Goal: Information Seeking & Learning: Learn about a topic

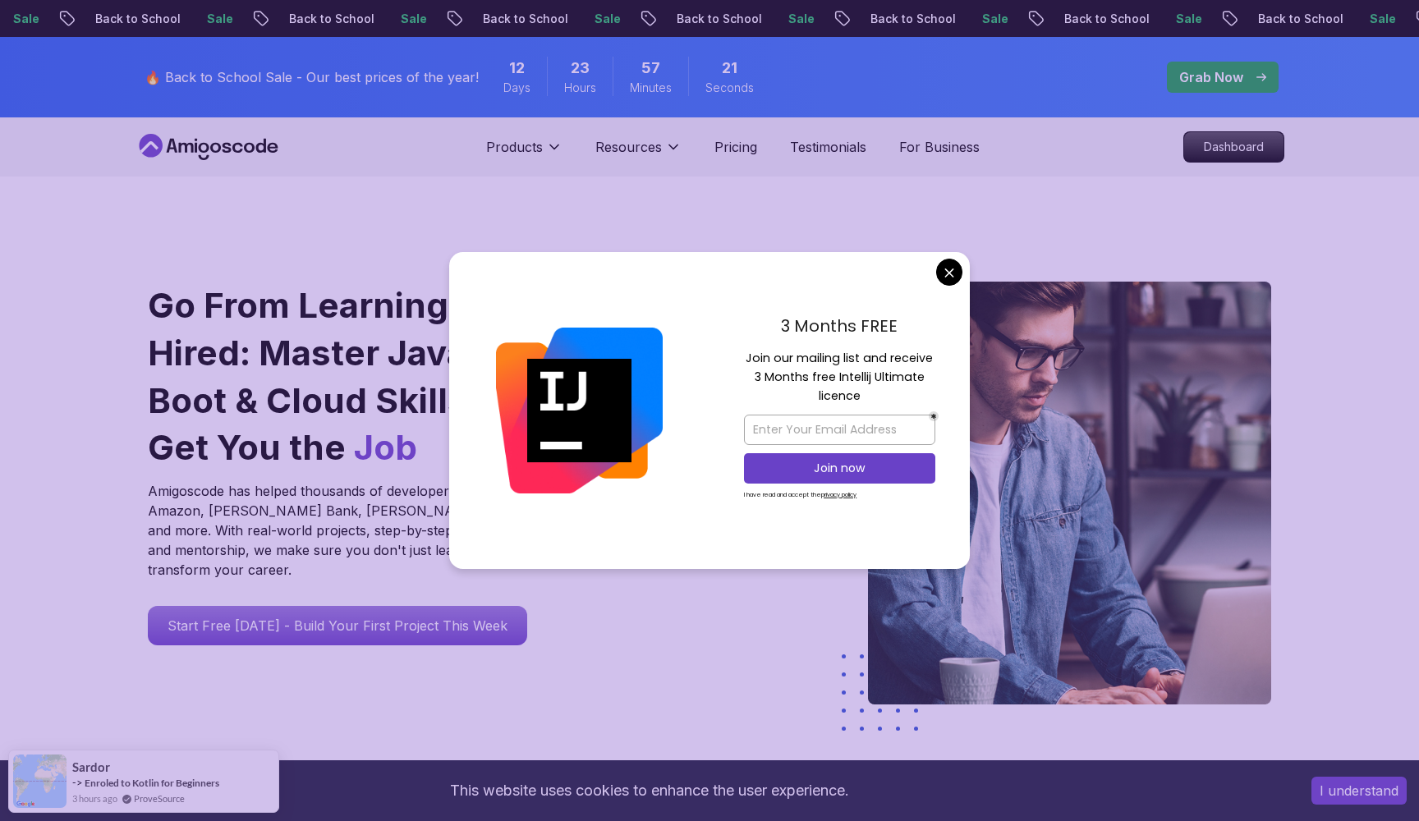
click at [966, 266] on div "3 Months FREE Join our mailing list and receive 3 Months free Intellij Ultimate…" at bounding box center [839, 410] width 260 height 317
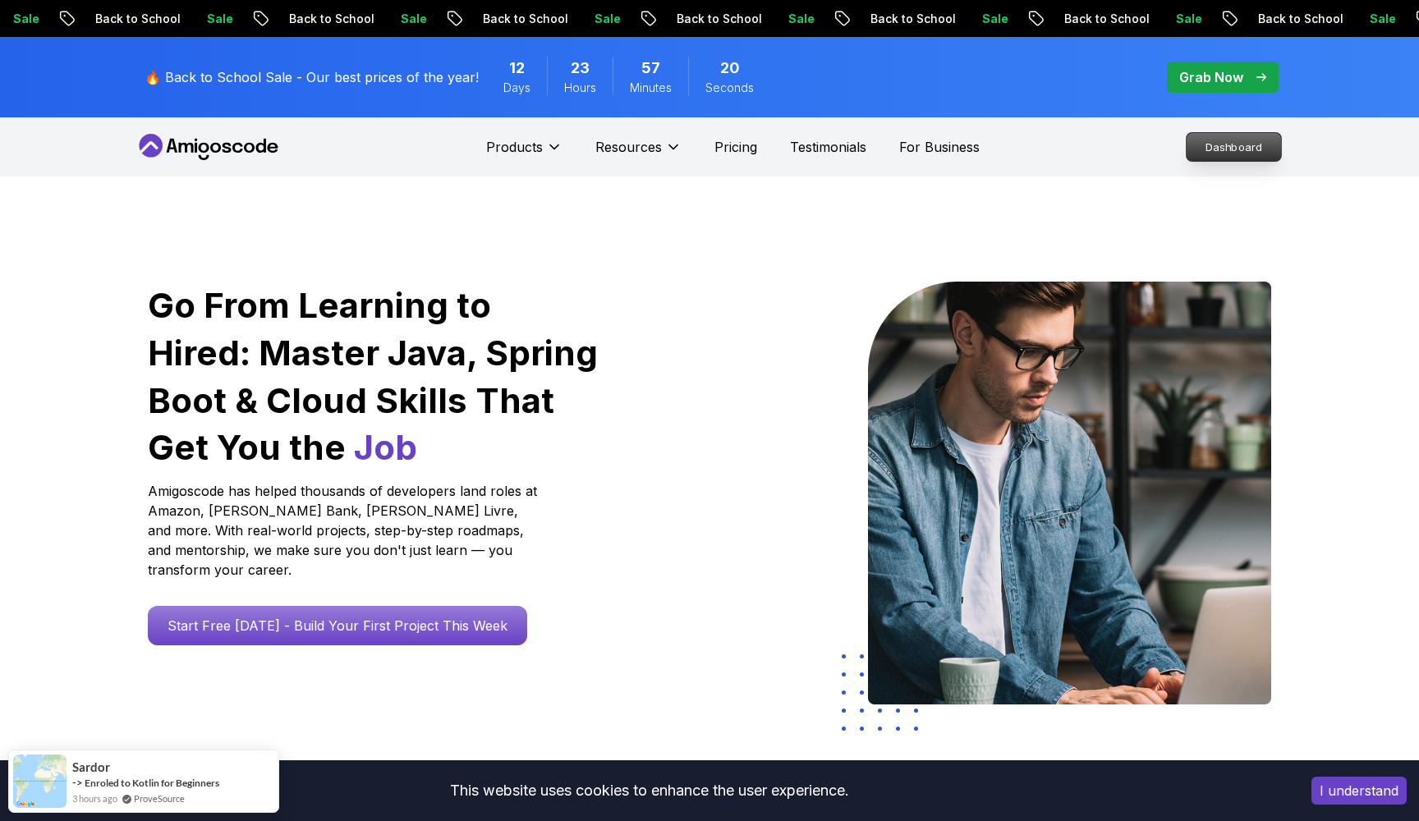
click at [1213, 147] on p "Dashboard" at bounding box center [1233, 147] width 94 height 28
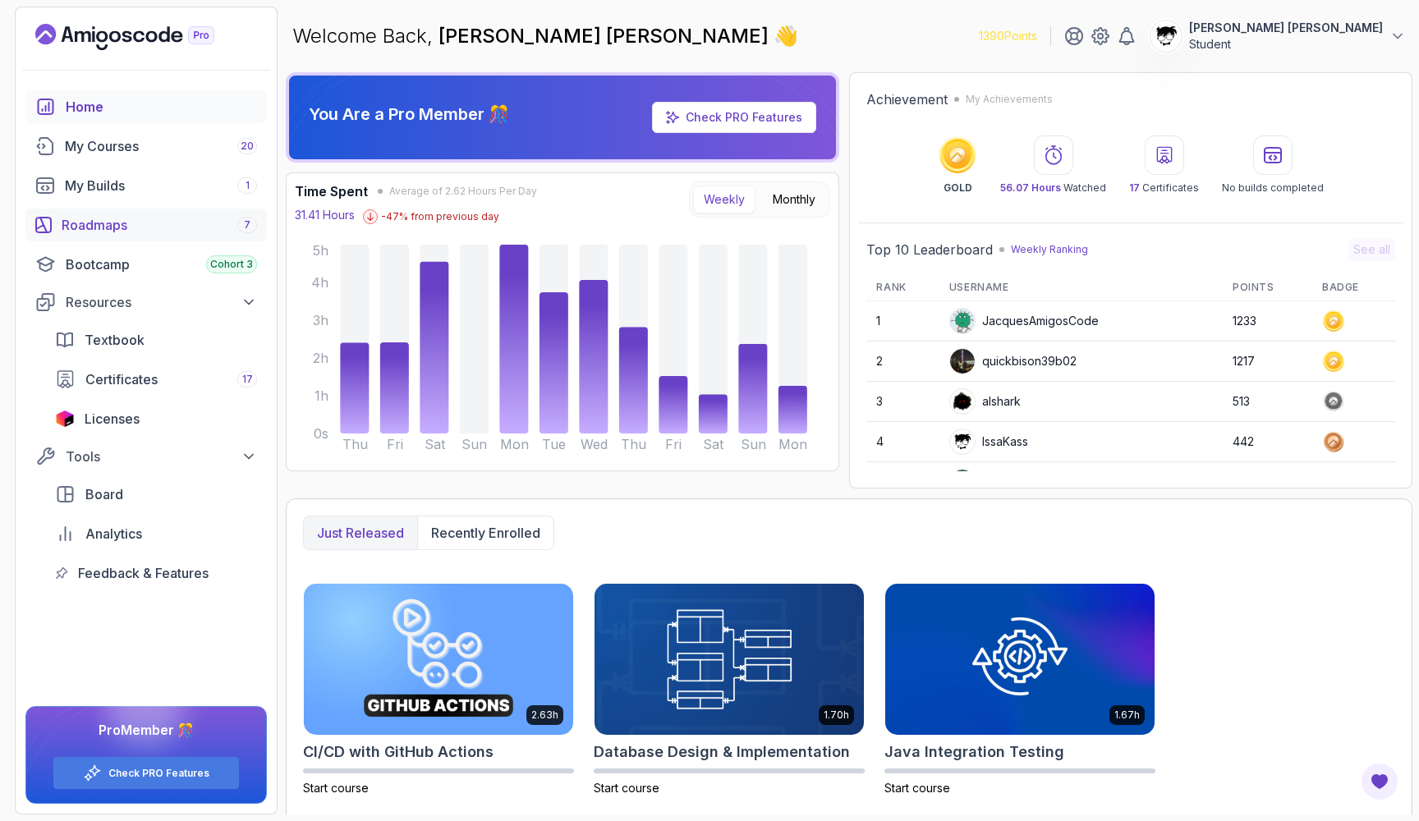
click at [112, 219] on div "Roadmaps 7" at bounding box center [159, 225] width 195 height 20
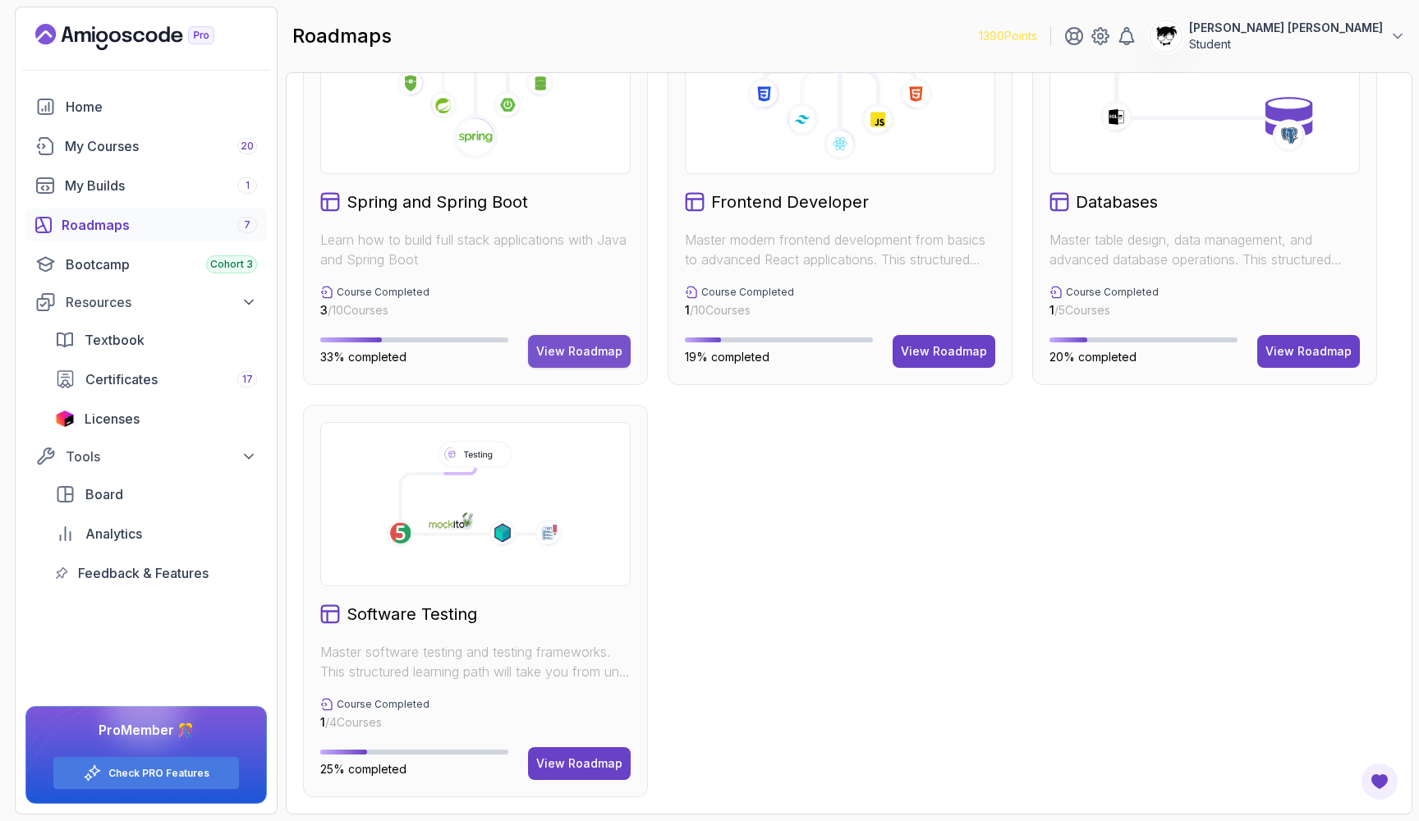
scroll to position [509, 0]
click at [562, 359] on button "View Roadmap" at bounding box center [579, 351] width 103 height 33
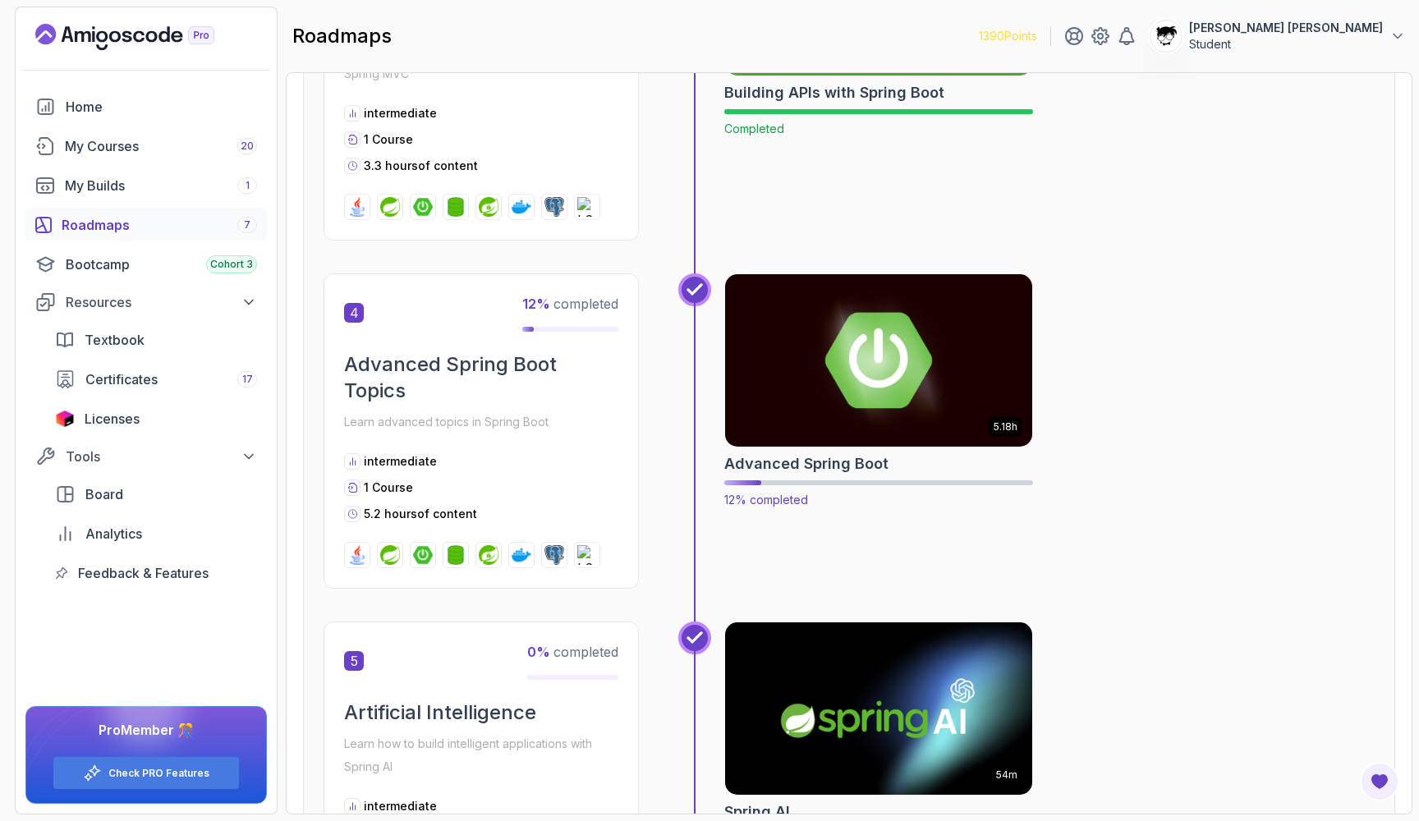
scroll to position [1271, 0]
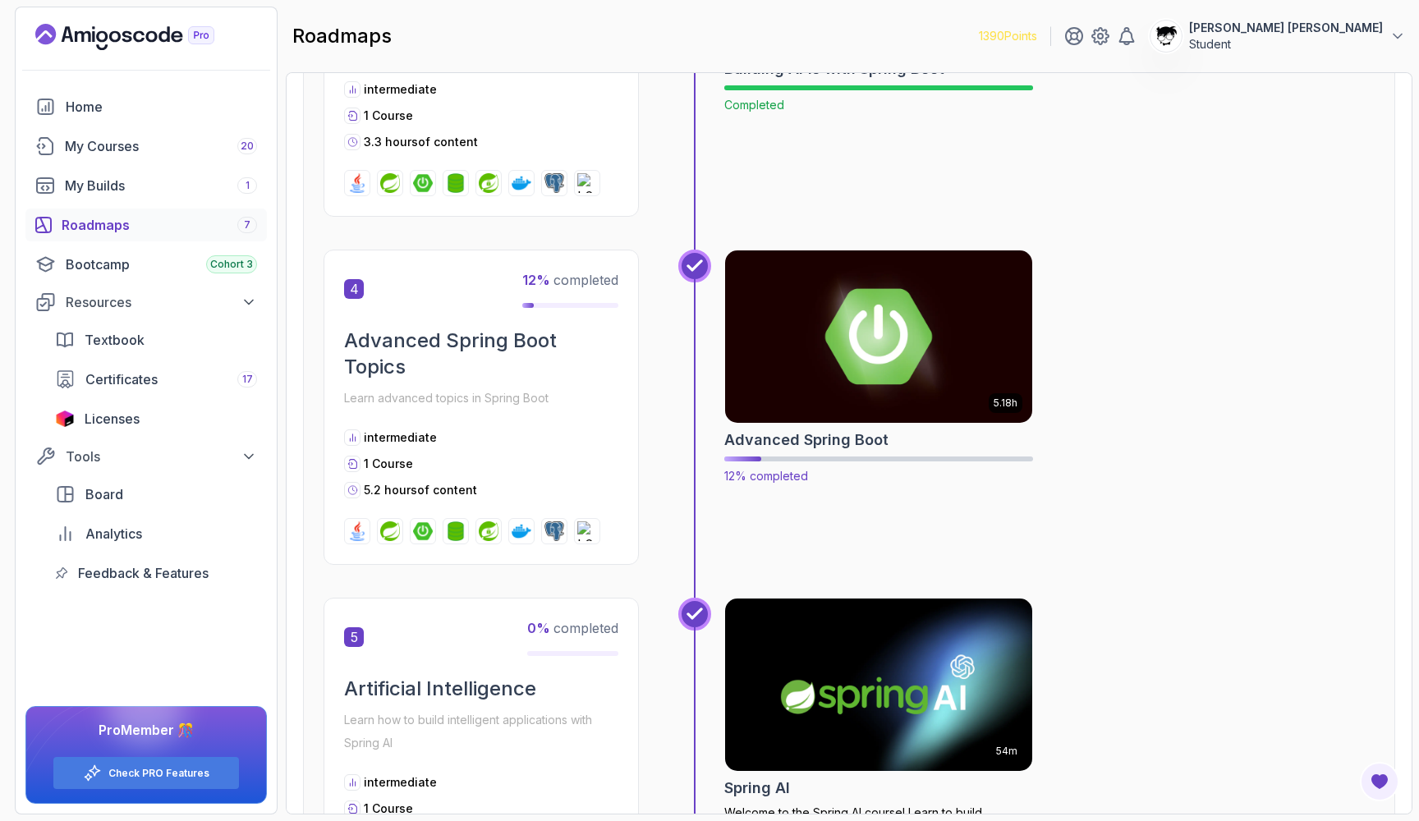
click at [815, 344] on img at bounding box center [879, 336] width 323 height 181
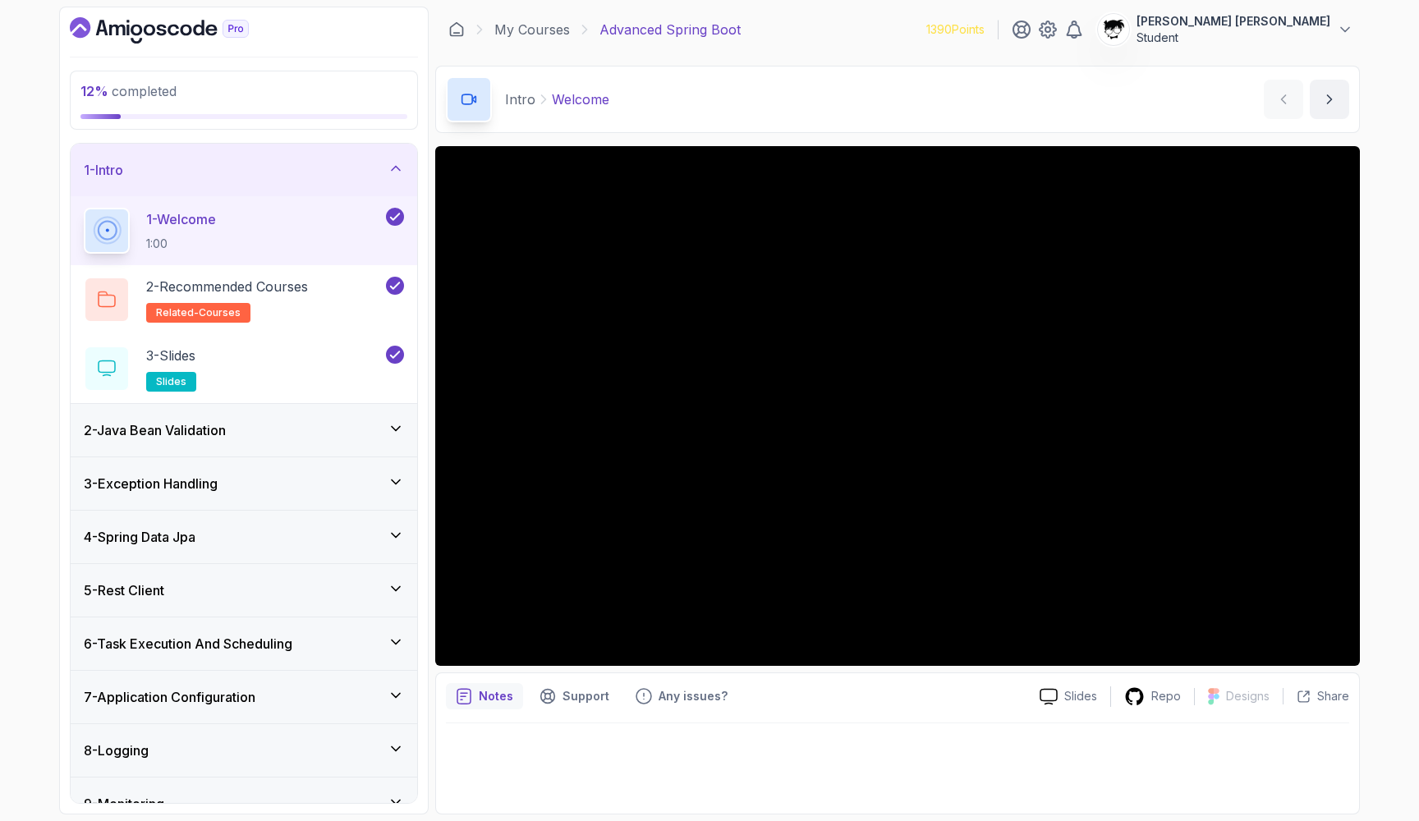
click at [213, 512] on div "4 - Spring Data Jpa" at bounding box center [244, 537] width 346 height 53
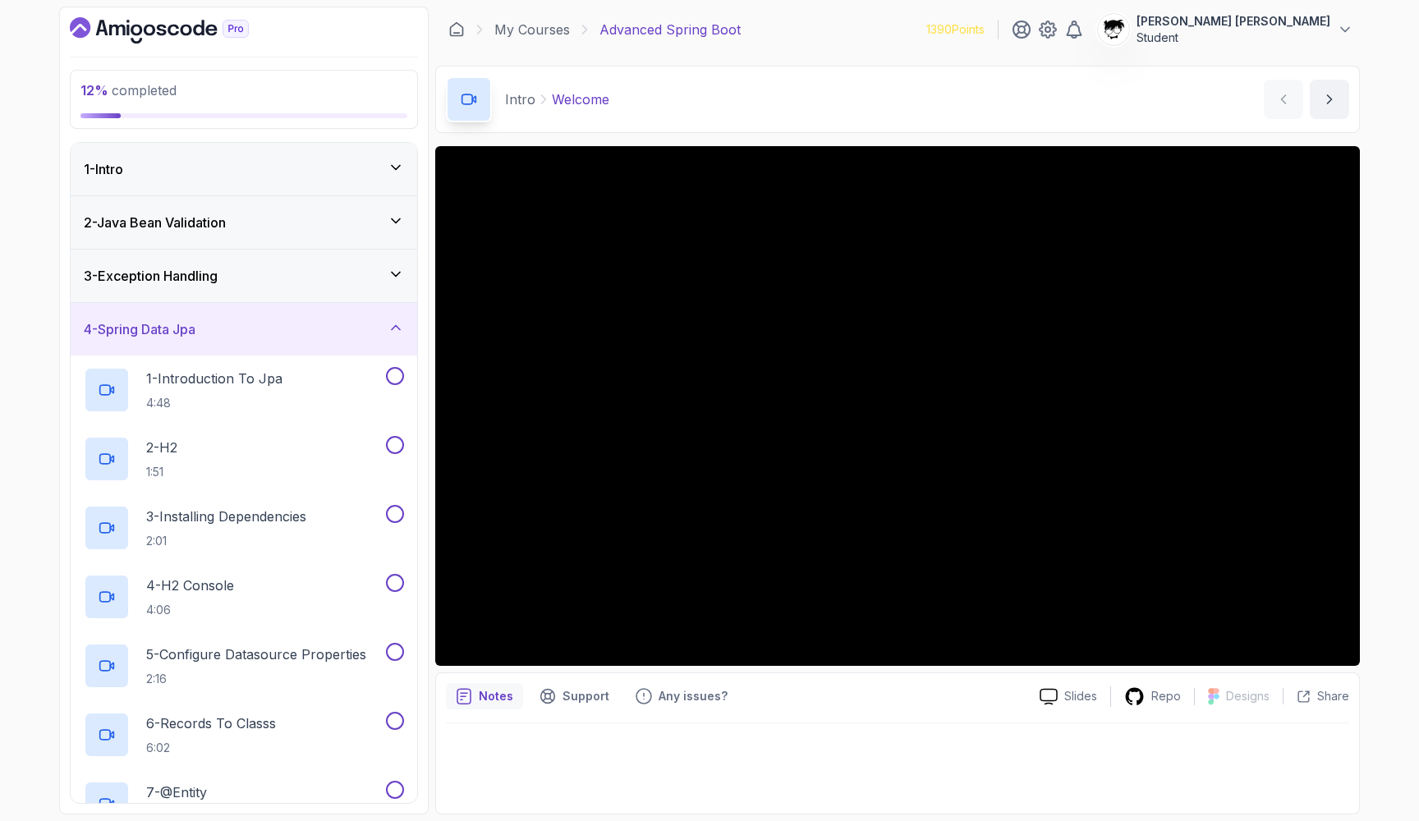
click at [193, 287] on div "3 - Exception Handling" at bounding box center [244, 276] width 346 height 53
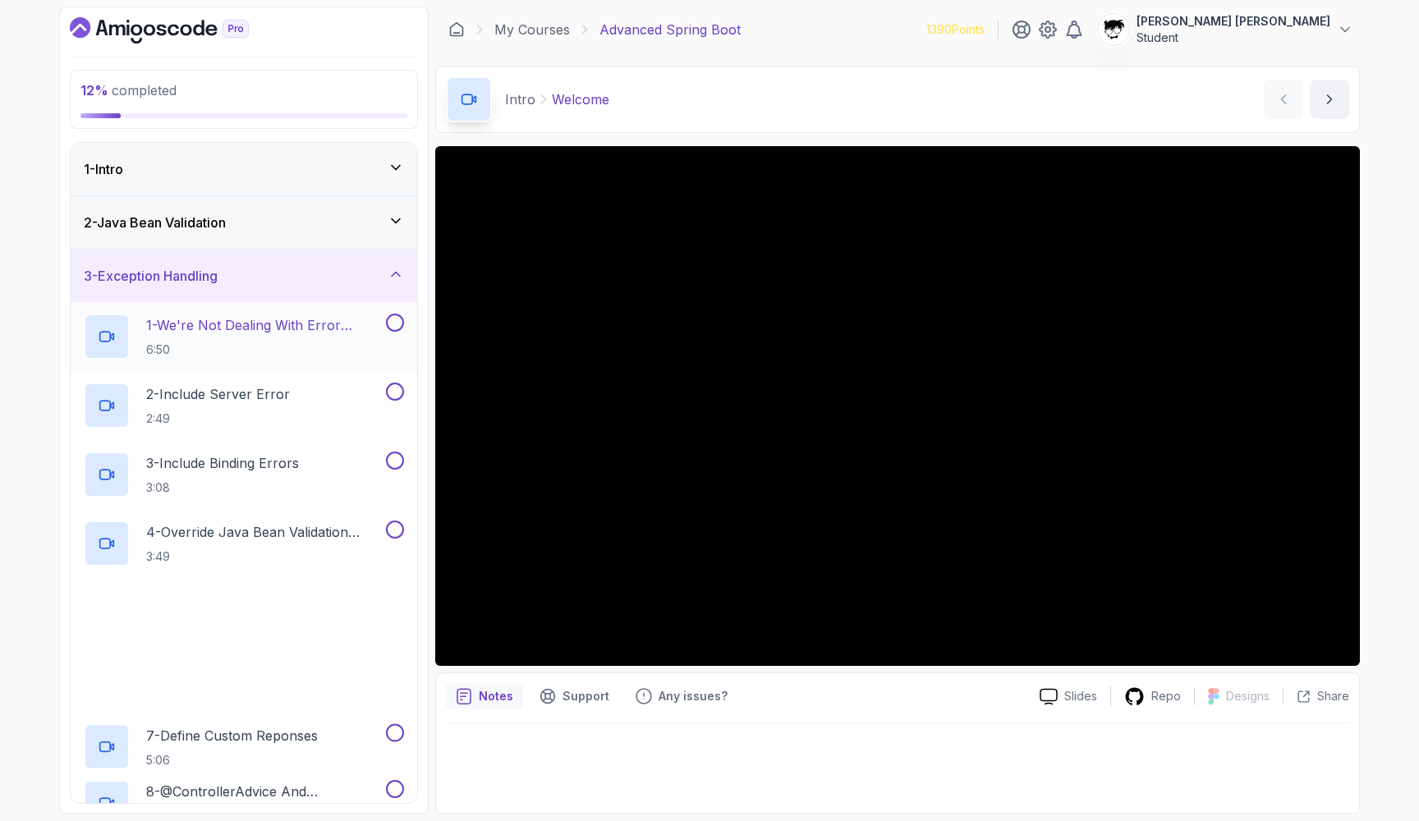
click at [233, 349] on p "6:50" at bounding box center [264, 350] width 236 height 16
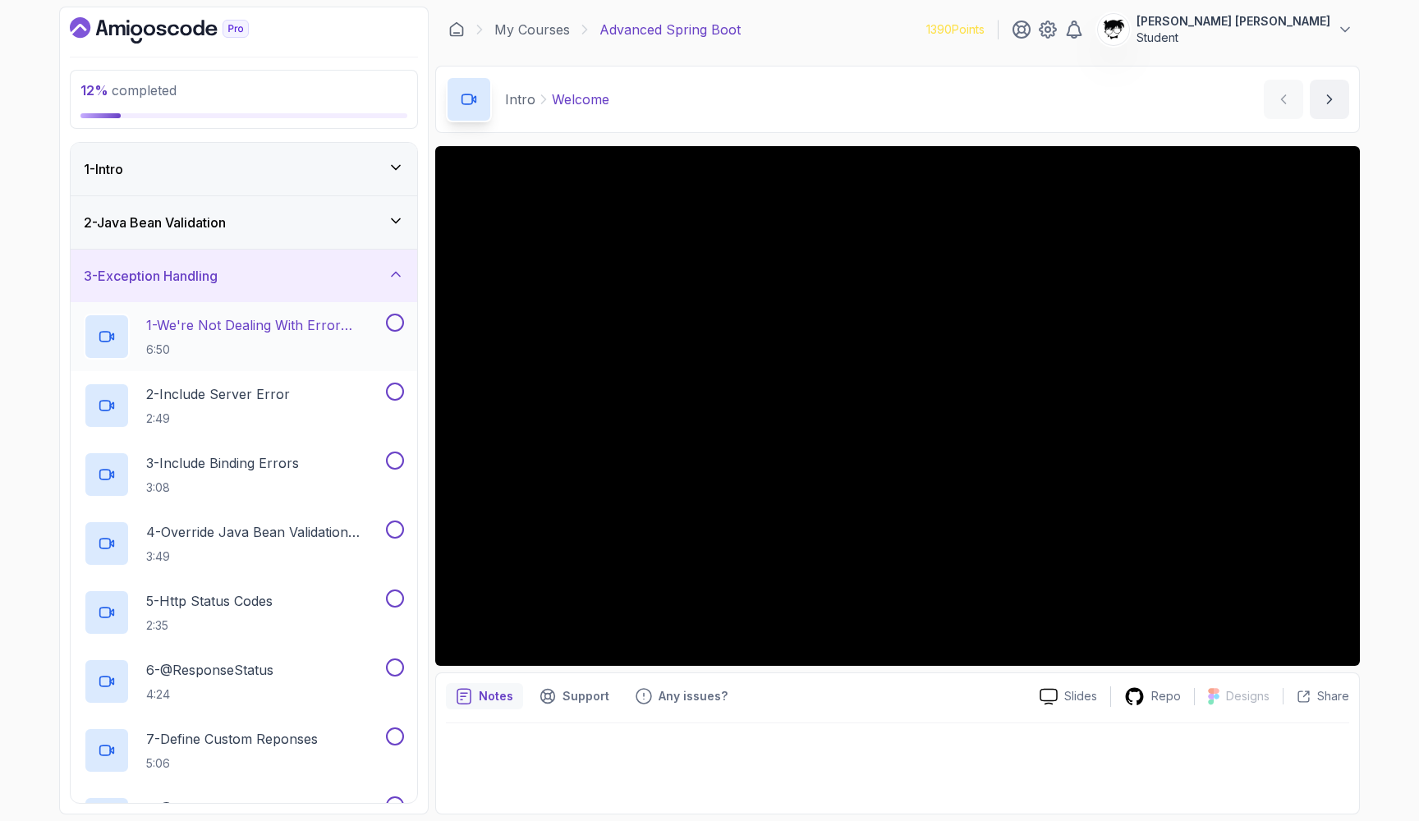
click at [297, 331] on p "1 - We're Not Dealing With Error Properply" at bounding box center [264, 325] width 236 height 20
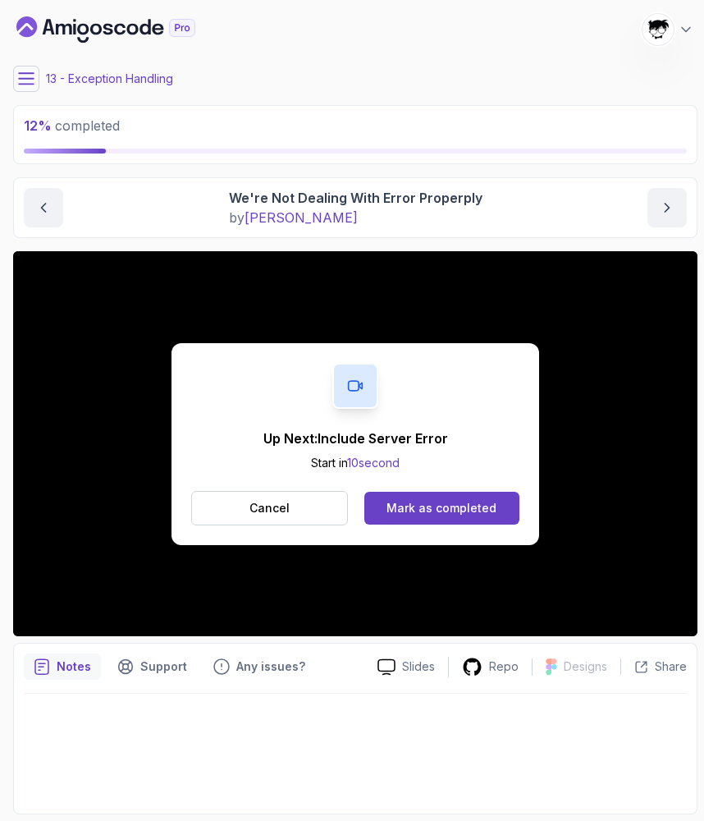
click at [404, 501] on div "Mark as completed" at bounding box center [442, 508] width 110 height 16
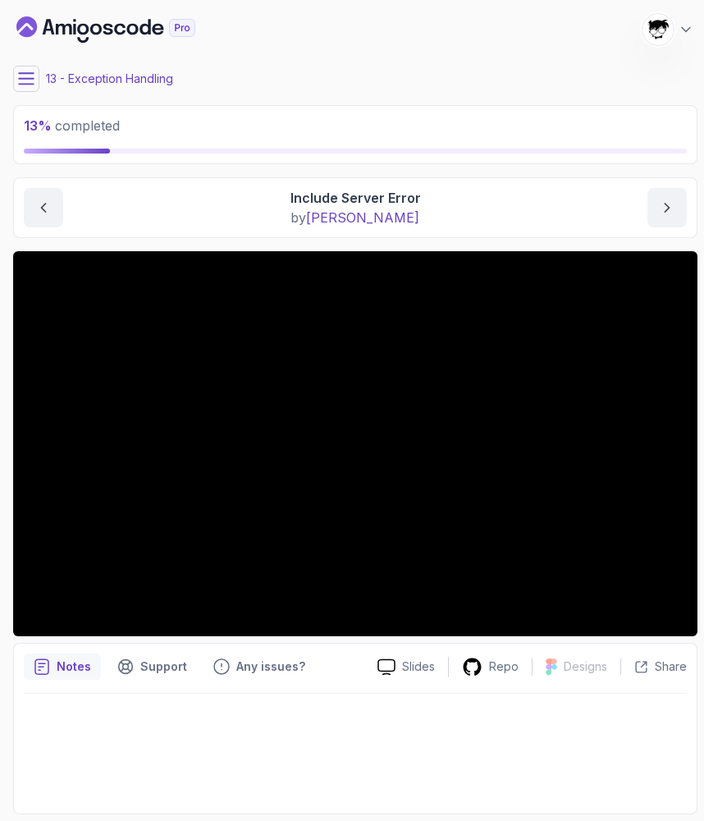
click at [23, 70] on button at bounding box center [26, 79] width 26 height 26
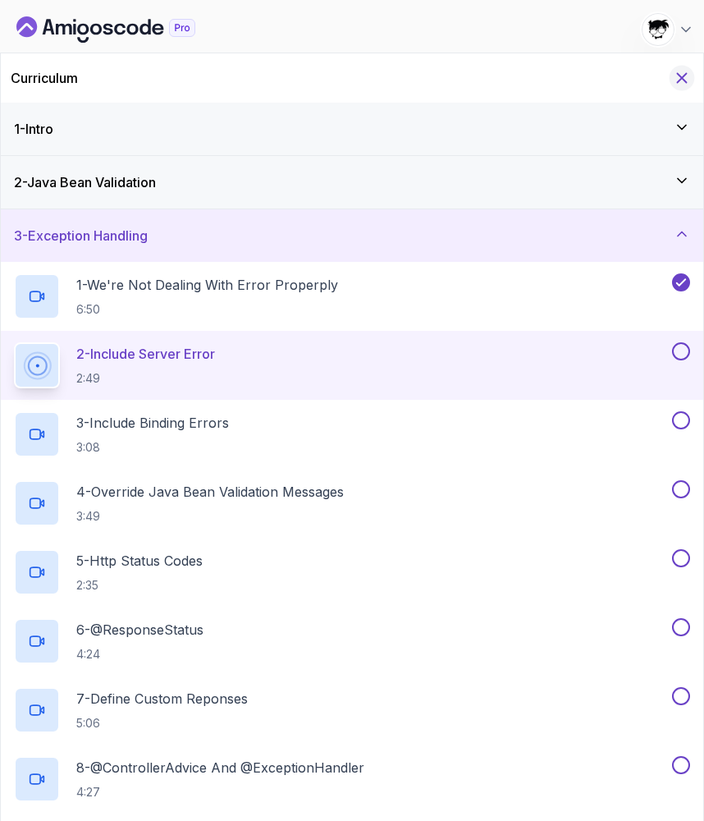
click at [686, 80] on icon "Hide Curriculum for mobile" at bounding box center [682, 78] width 9 height 9
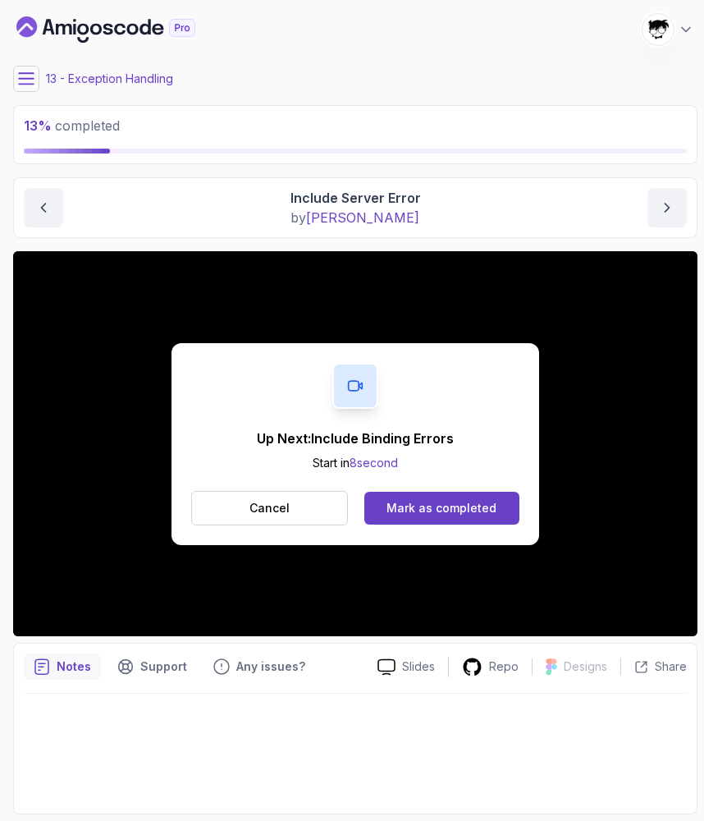
click at [425, 534] on div "Up Next: Include Binding Errors Start in 8 second Cancel Mark as completed" at bounding box center [356, 444] width 368 height 202
click at [420, 519] on button "Mark as completed" at bounding box center [442, 508] width 155 height 33
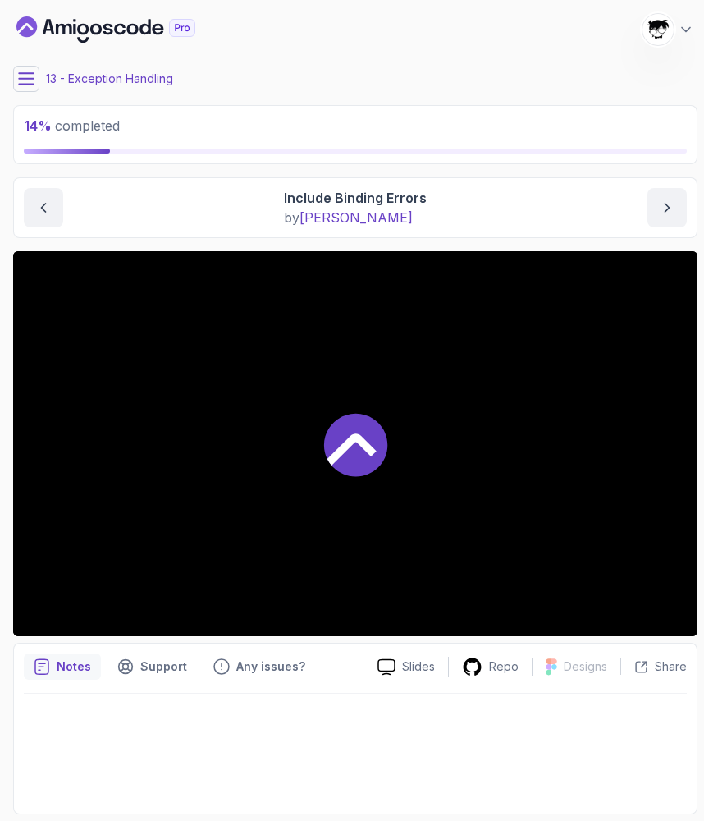
click at [17, 82] on button at bounding box center [26, 79] width 26 height 26
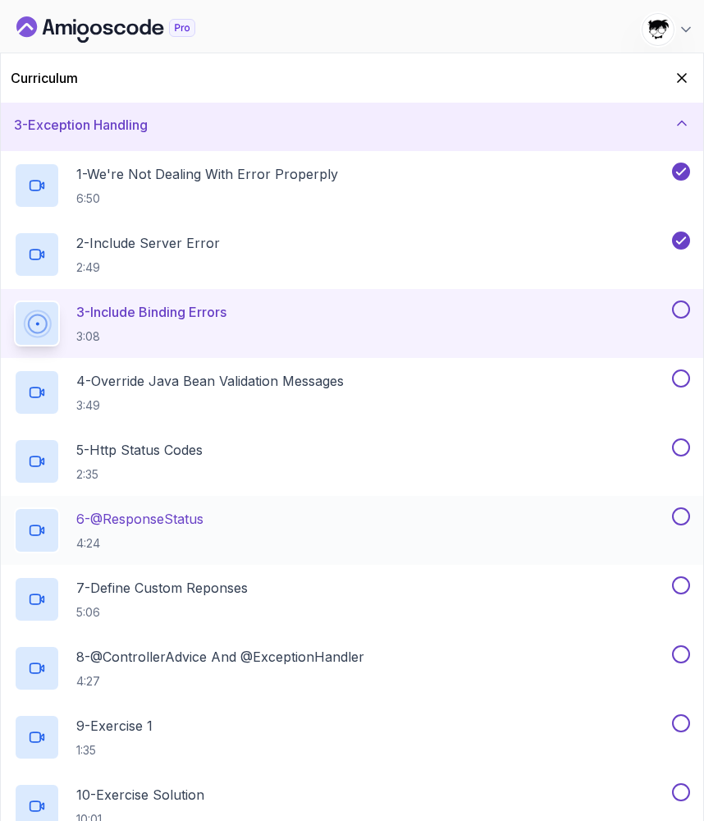
scroll to position [112, 0]
click at [686, 89] on div "Curriculum" at bounding box center [352, 77] width 703 height 49
click at [686, 89] on button "Hide Curriculum for mobile" at bounding box center [682, 78] width 25 height 25
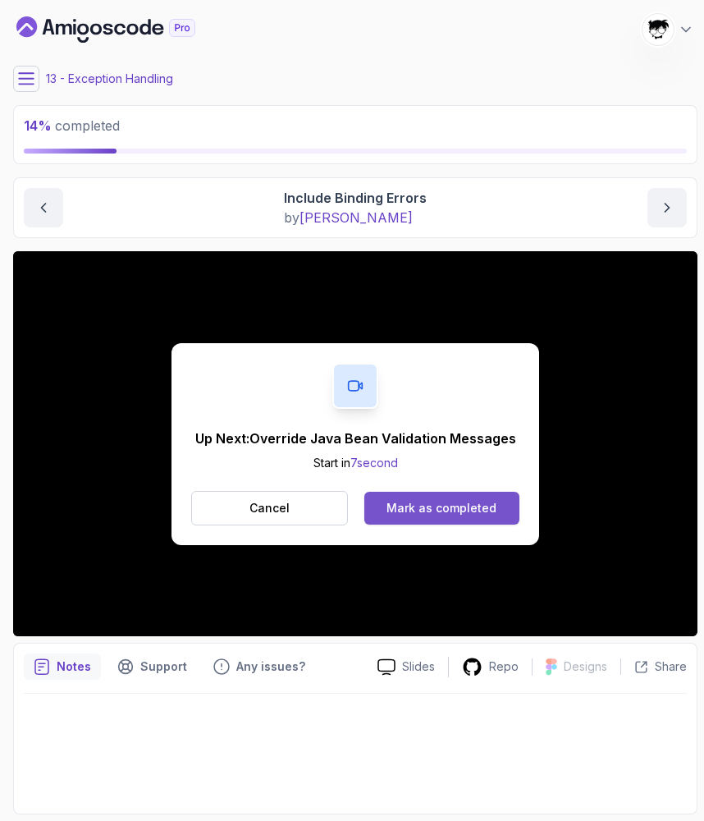
click at [402, 506] on div "Mark as completed" at bounding box center [442, 508] width 110 height 16
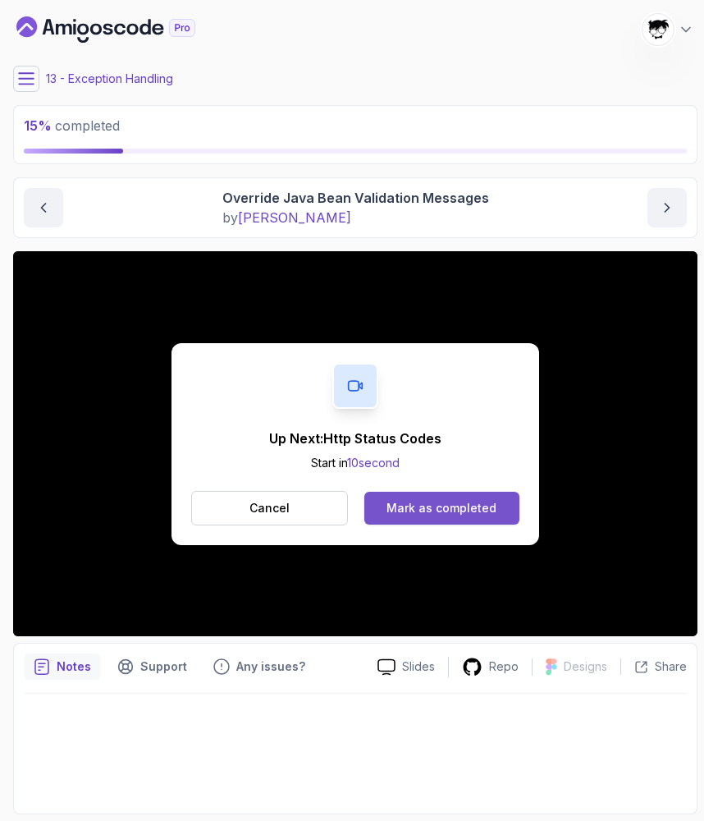
click at [471, 493] on button "Mark as completed" at bounding box center [442, 508] width 155 height 33
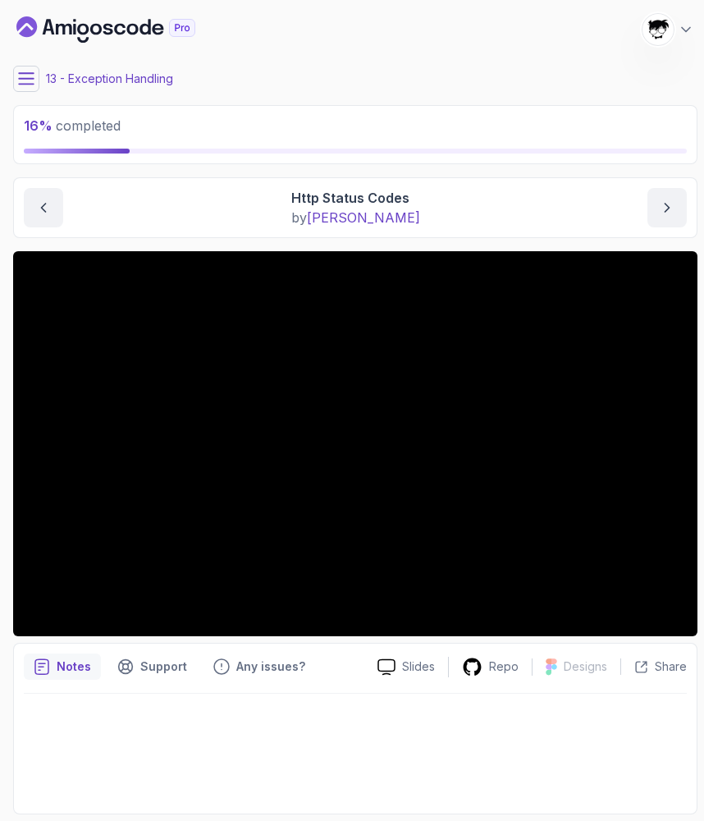
click at [26, 84] on icon at bounding box center [26, 78] width 15 height 11
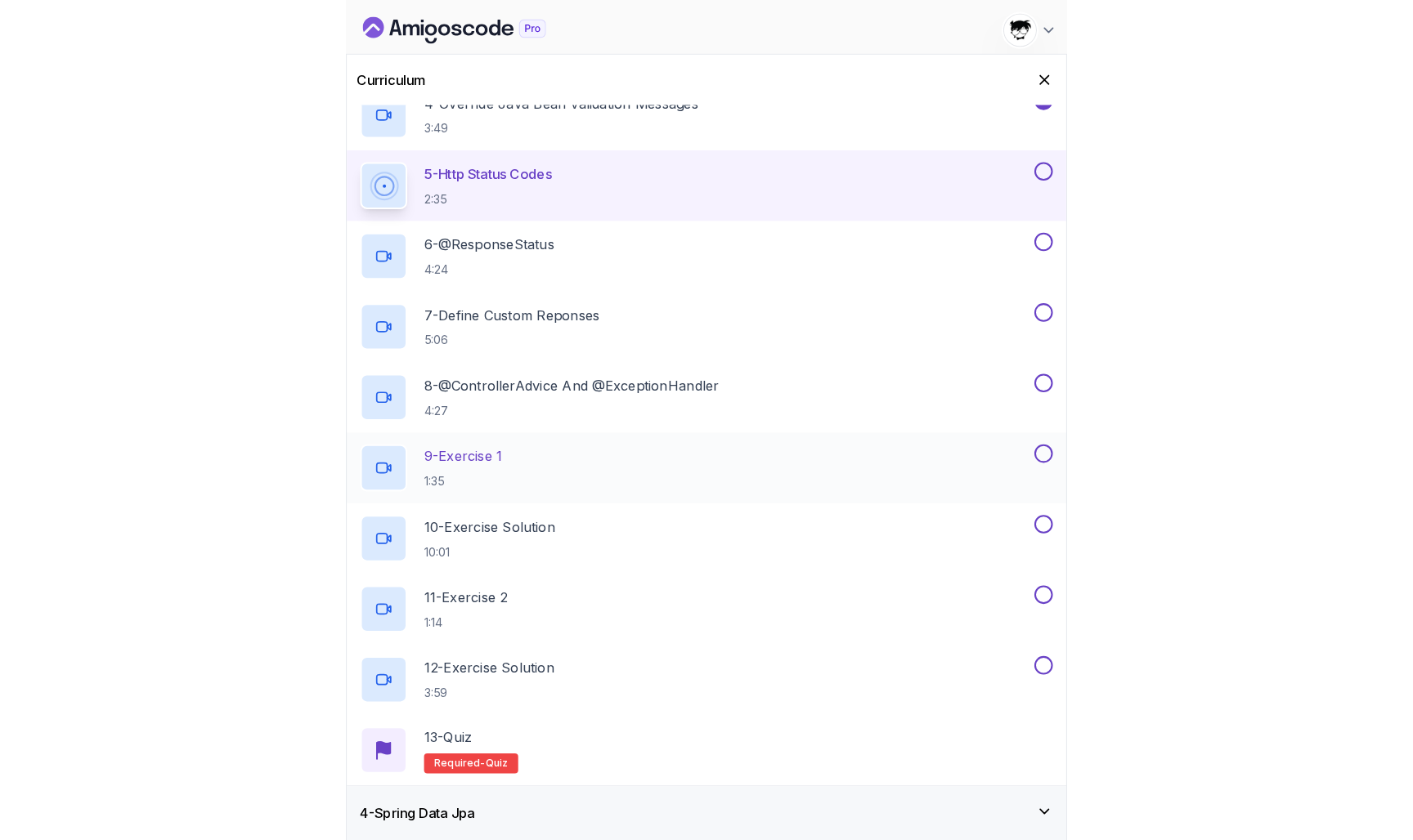
scroll to position [392, 0]
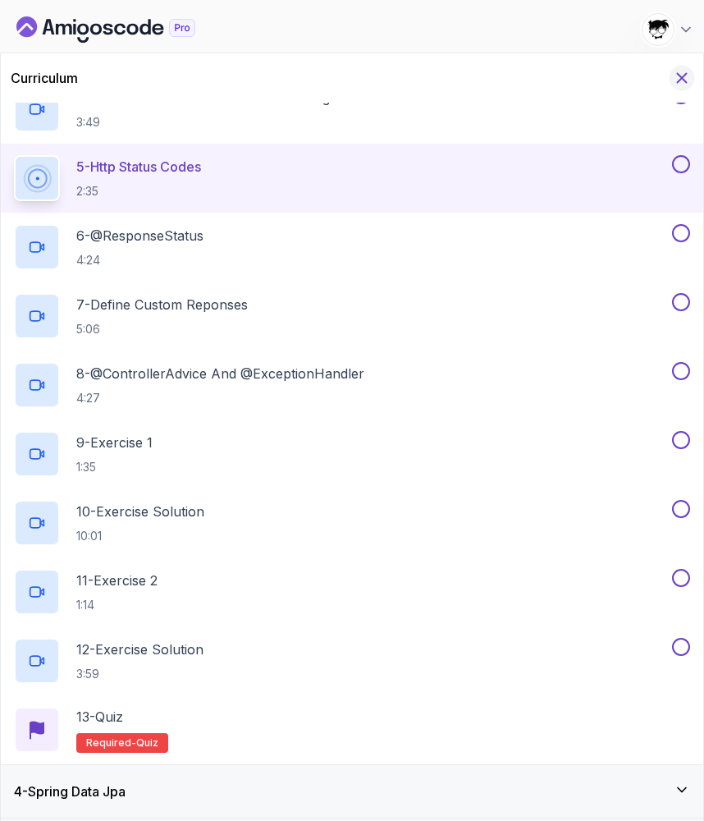
click at [683, 78] on icon "Hide Curriculum for mobile" at bounding box center [682, 78] width 9 height 9
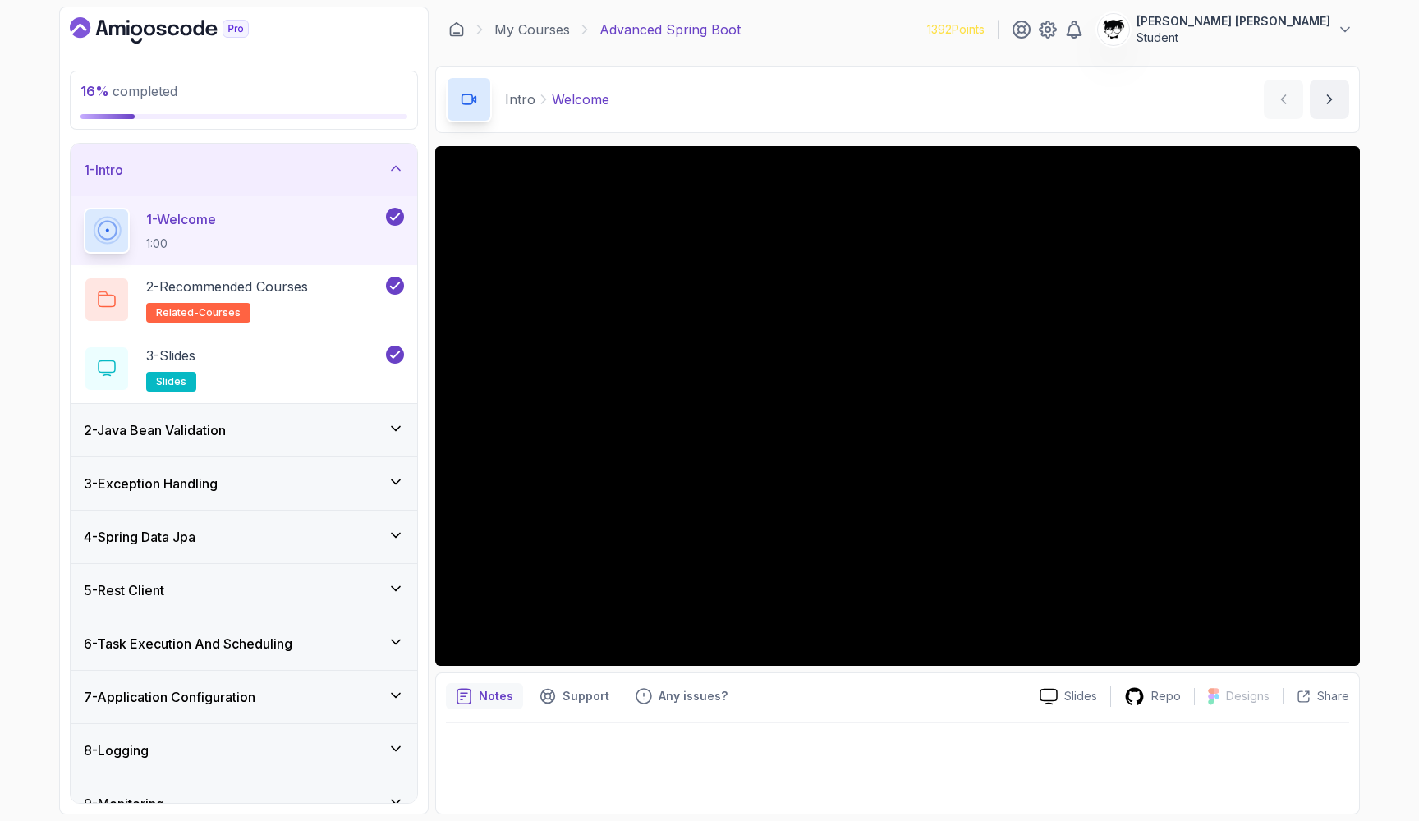
click at [154, 487] on h3 "3 - Exception Handling" at bounding box center [151, 484] width 134 height 20
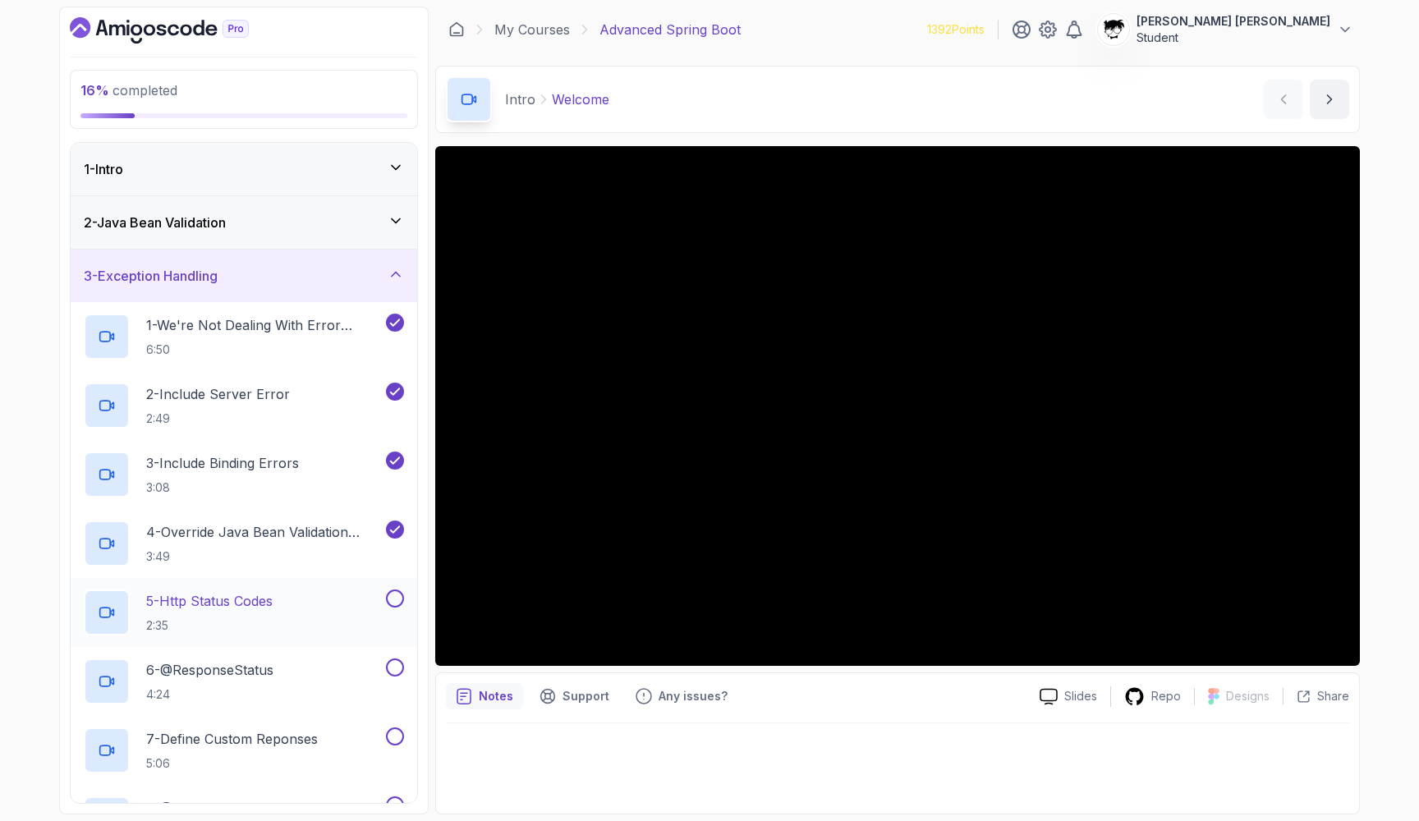
click at [210, 635] on div "5 - Http Status Codes 2:35" at bounding box center [233, 612] width 299 height 46
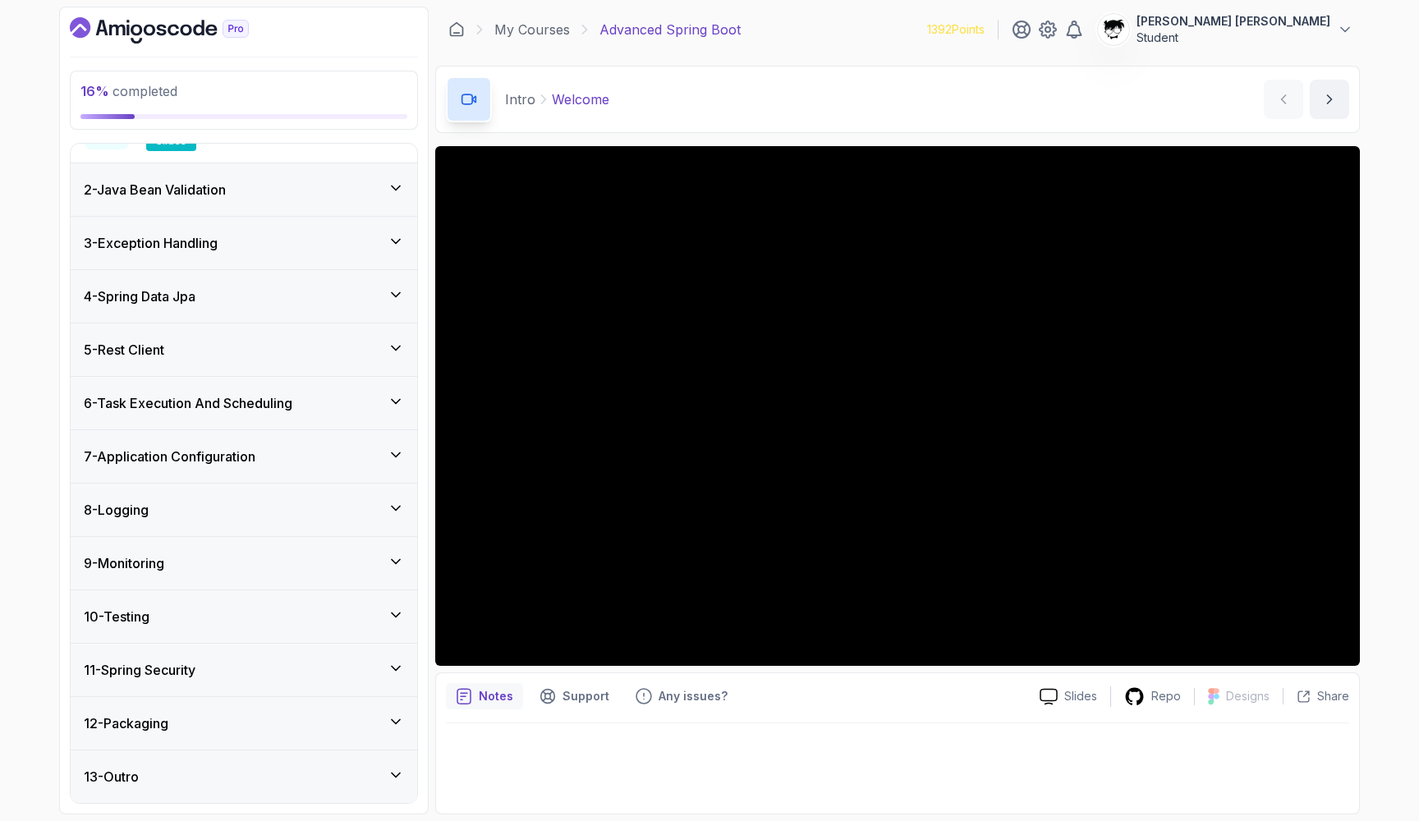
click at [135, 254] on div "3 - Exception Handling" at bounding box center [244, 243] width 346 height 53
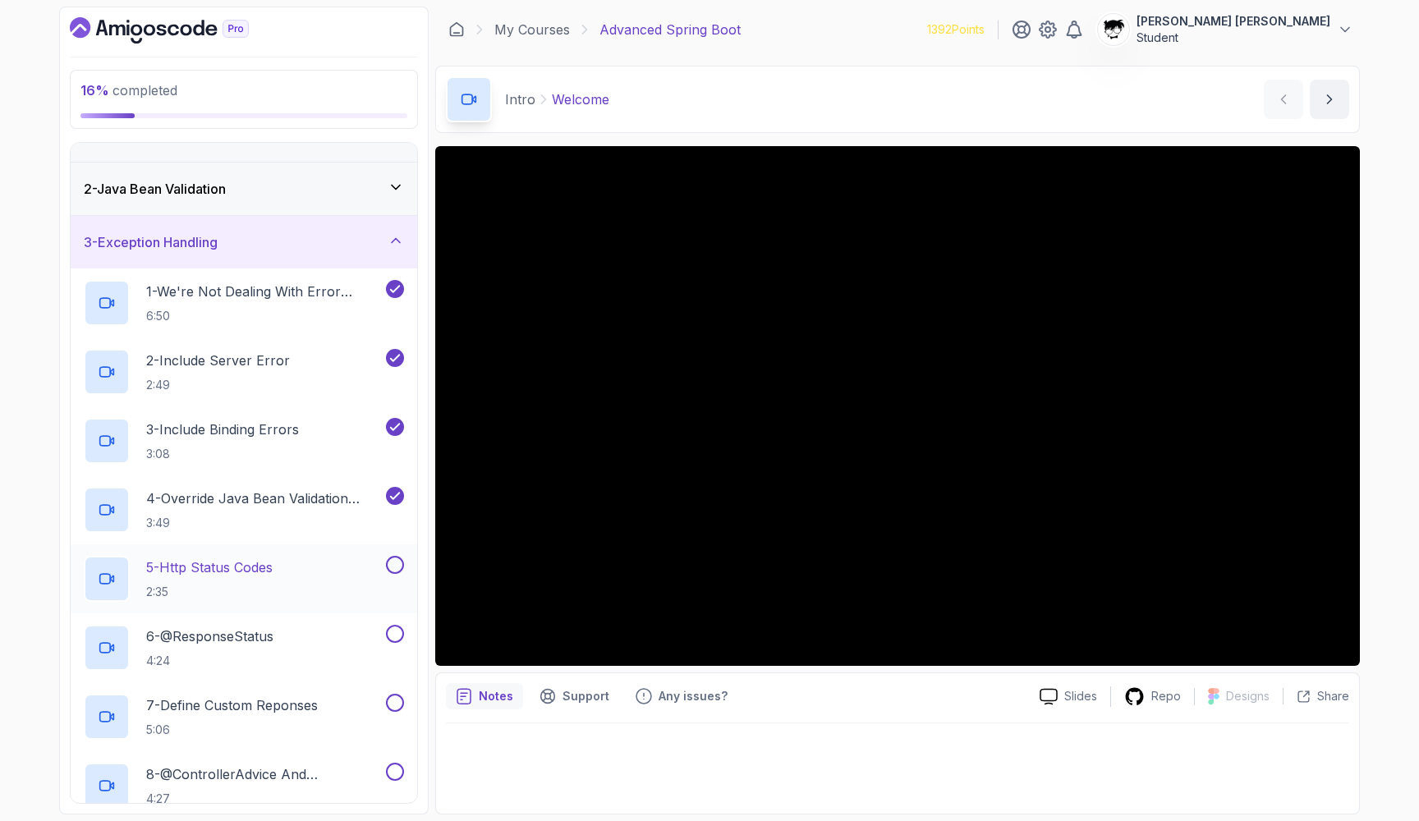
click at [222, 565] on p "5 - Http Status Codes" at bounding box center [209, 567] width 126 height 20
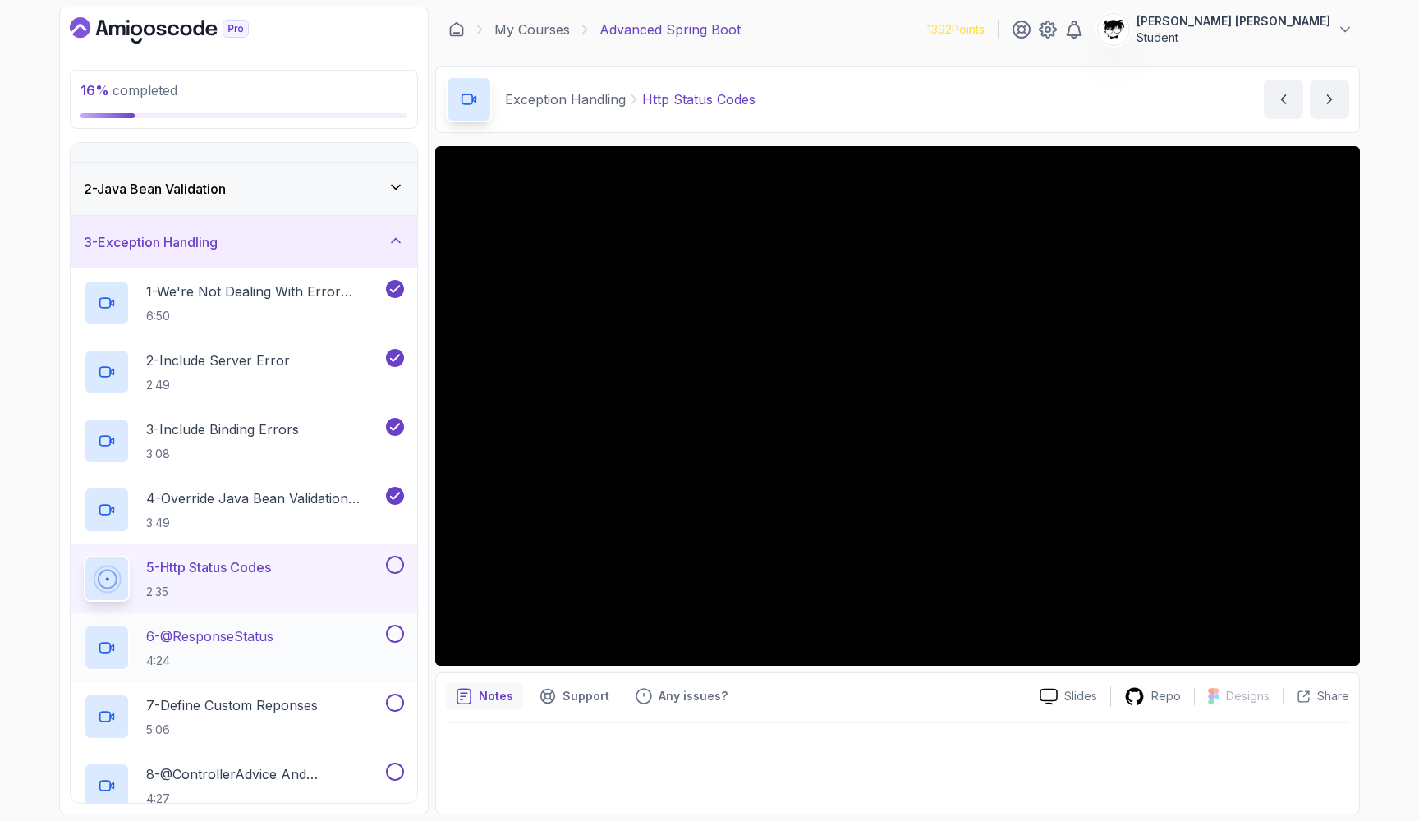
scroll to position [154, 0]
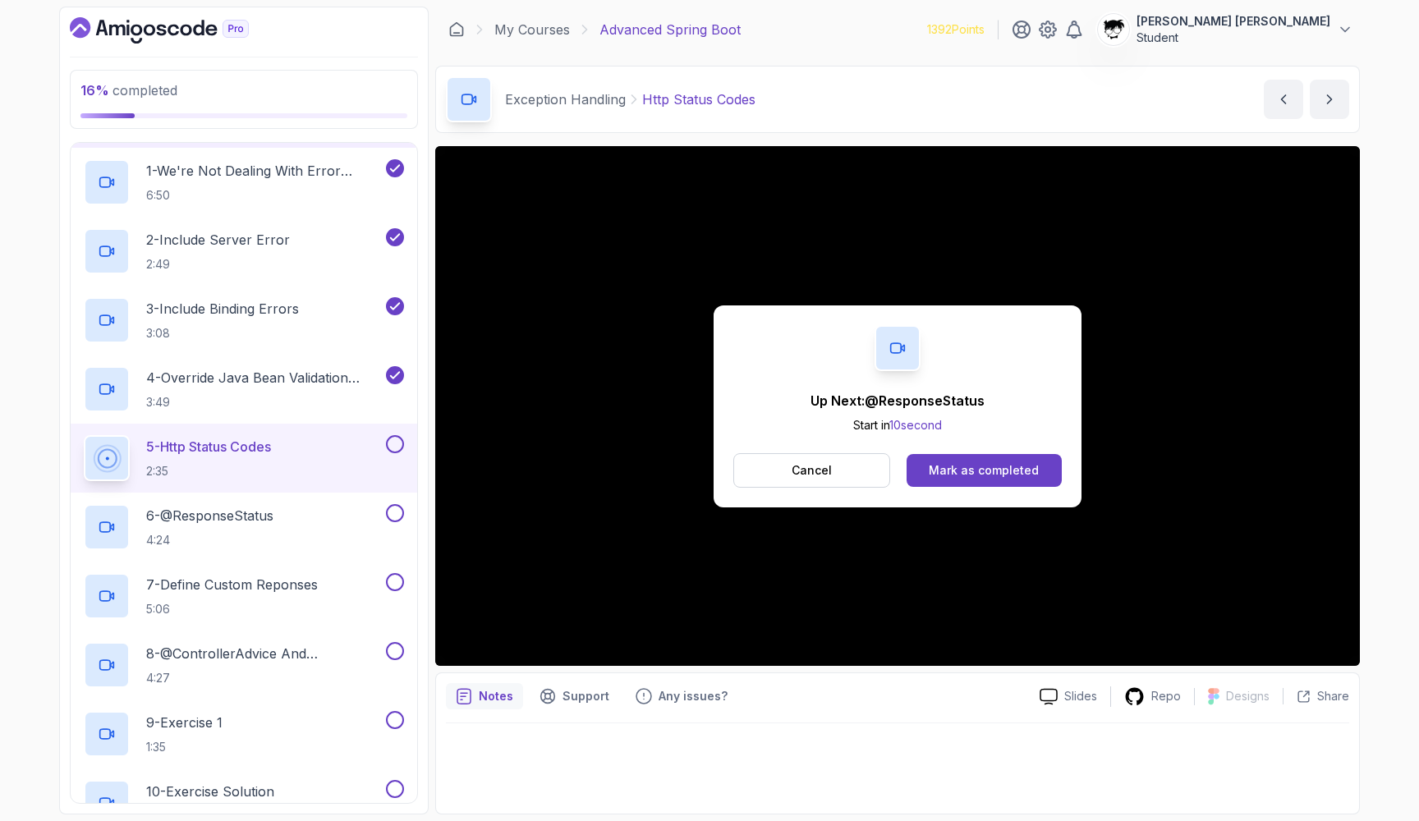
click at [395, 443] on button at bounding box center [395, 444] width 18 height 18
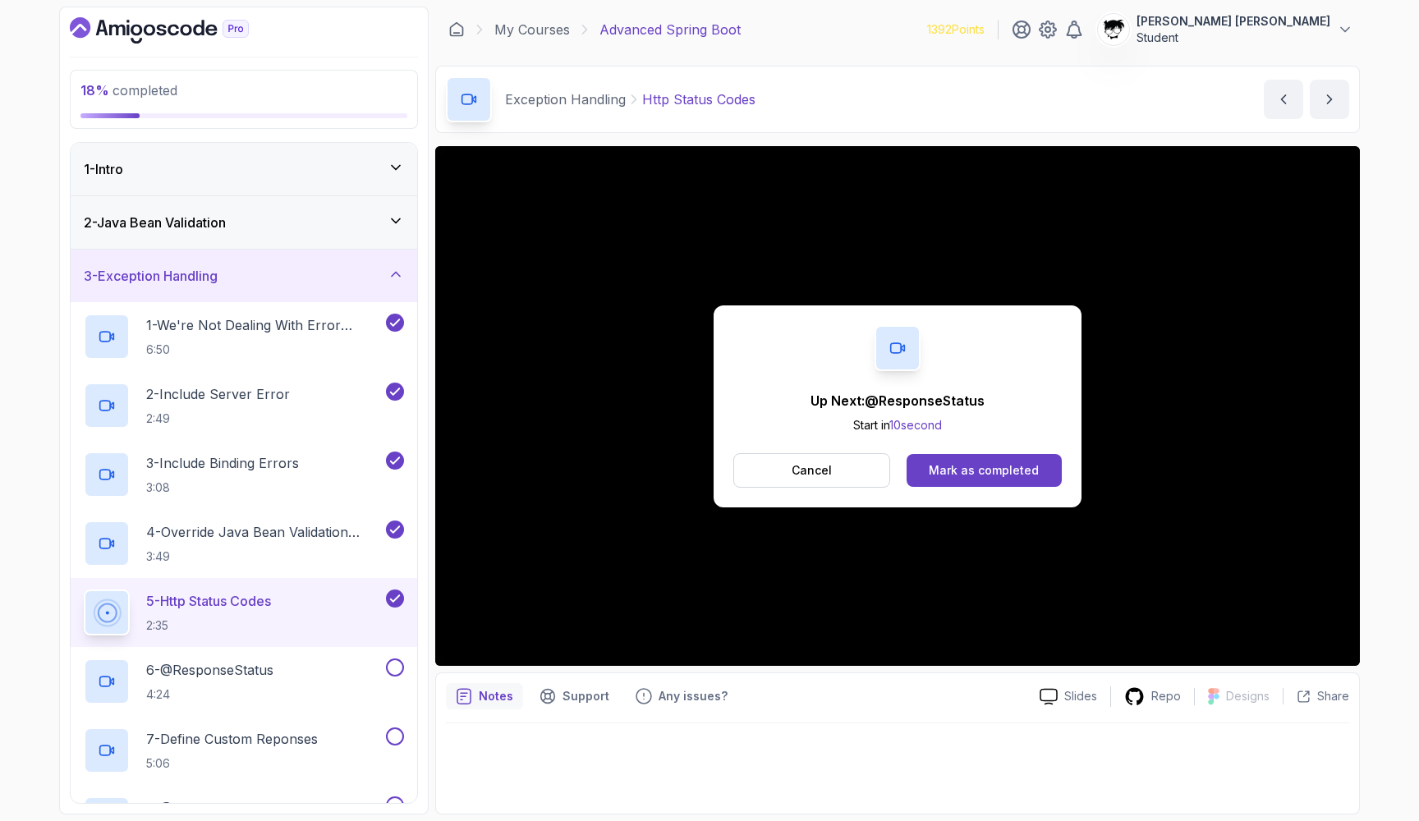
scroll to position [0, 0]
click at [208, 17] on icon "Dashboard" at bounding box center [159, 30] width 179 height 26
